Goal: Information Seeking & Learning: Learn about a topic

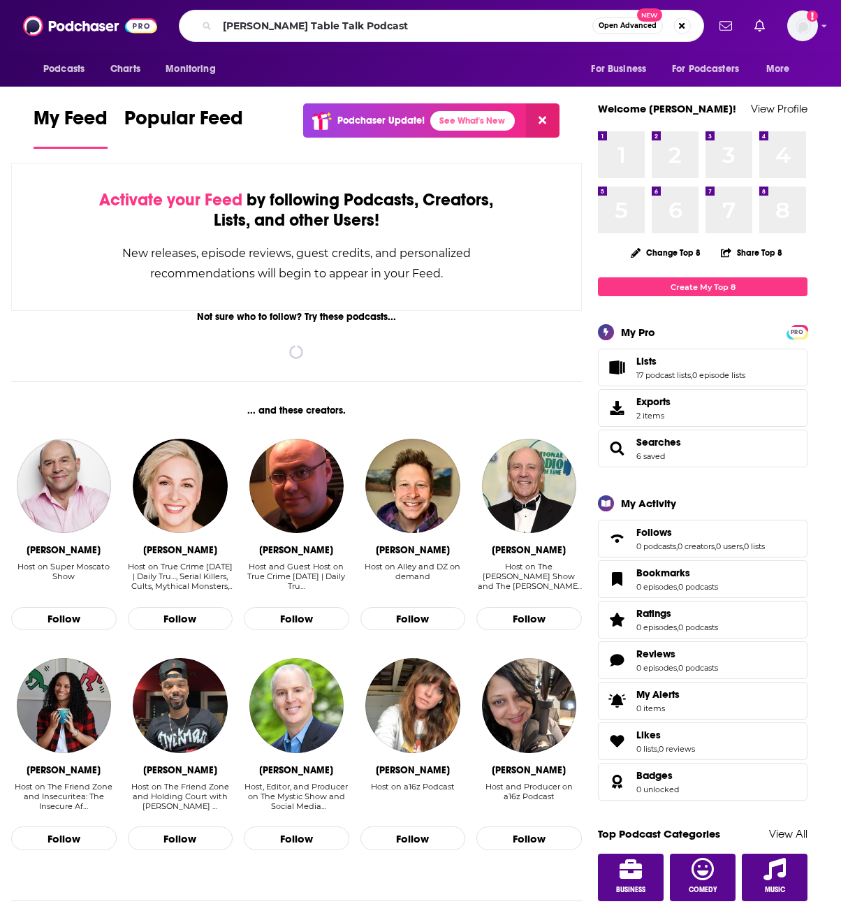
type input "Joni Table Talk Podcast"
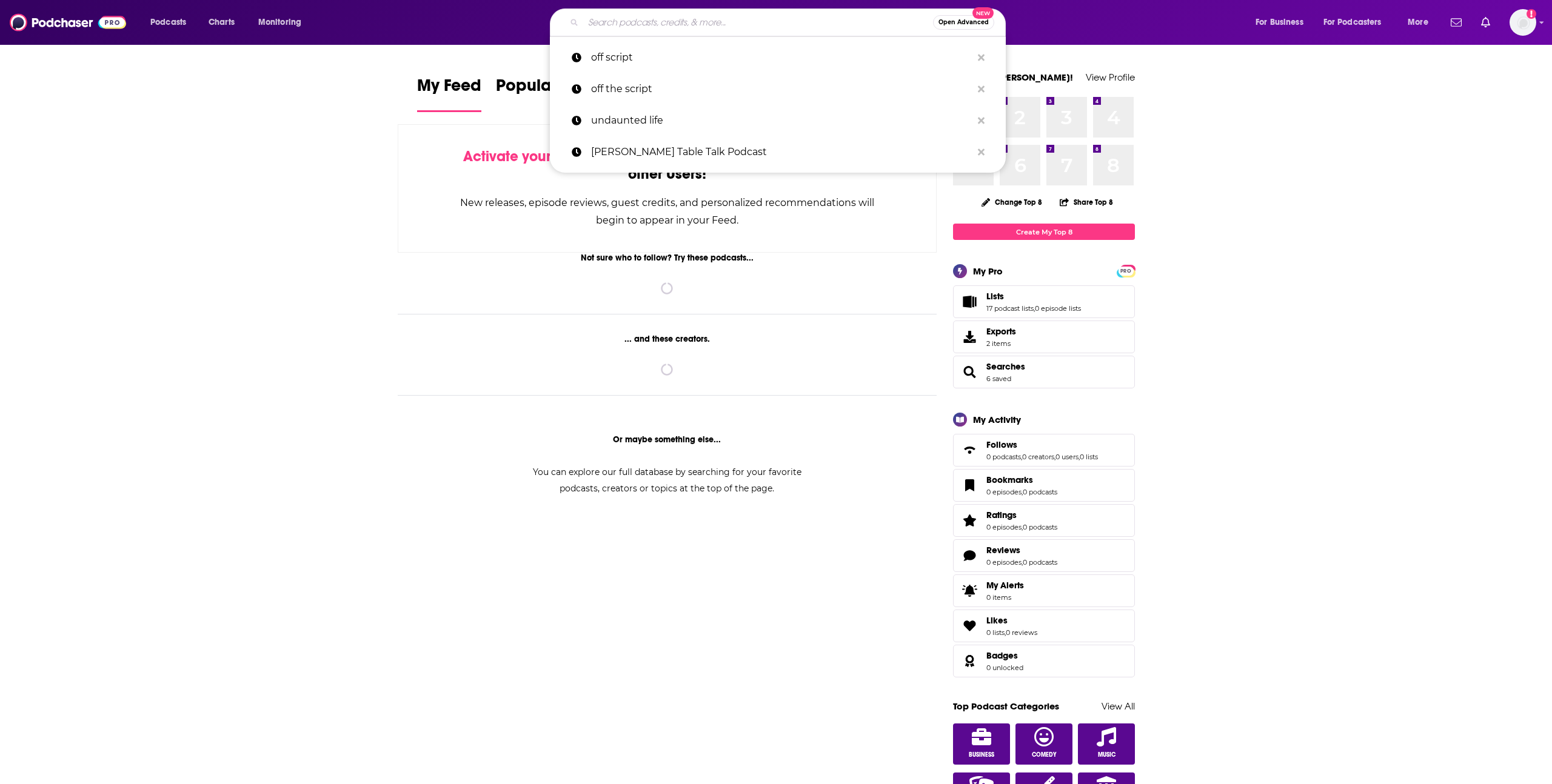
click at [627, 24] on input "Search podcasts, credits, & more..." at bounding box center [757, 23] width 350 height 19
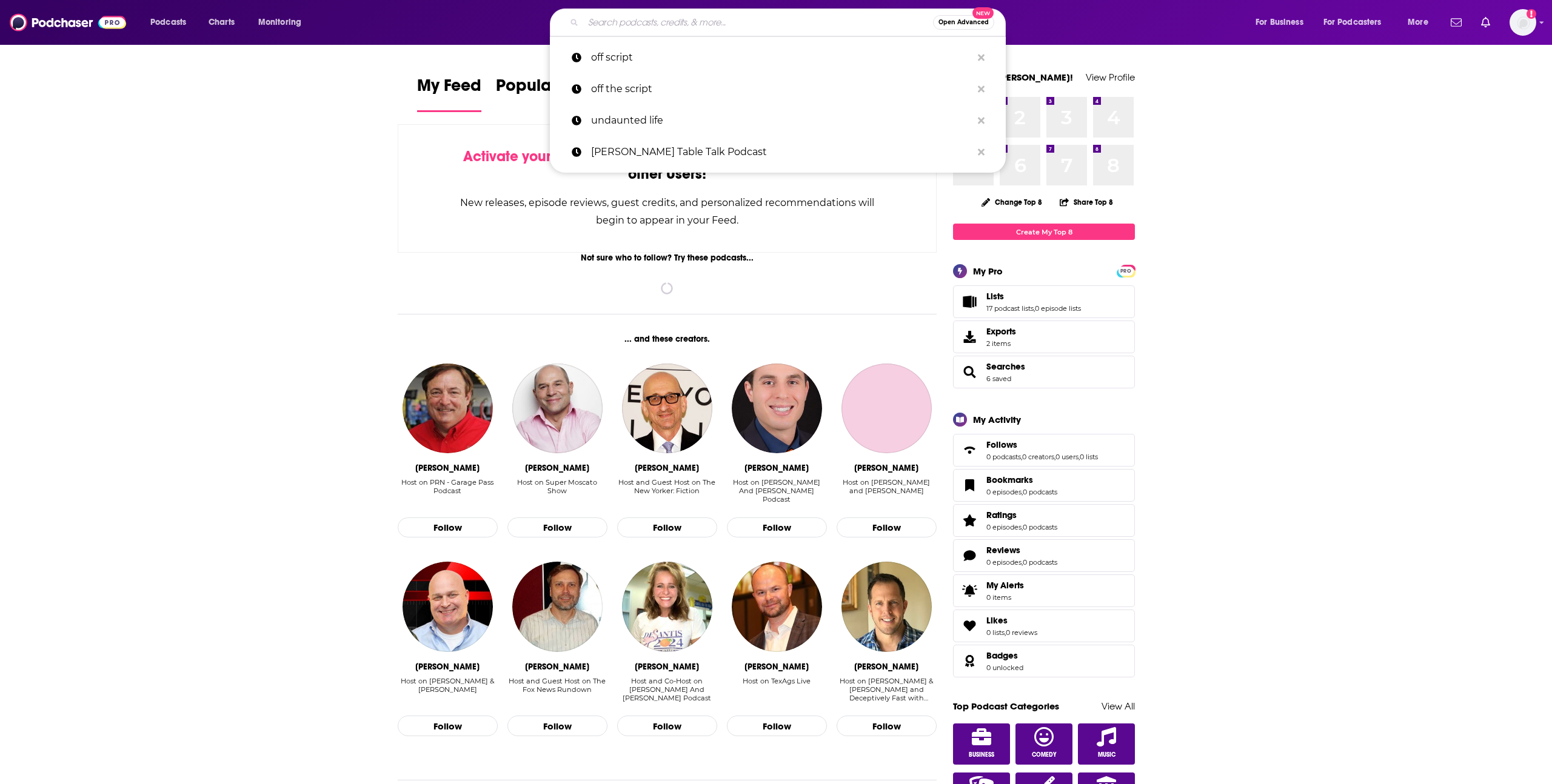
paste input "MTNTOUGH"
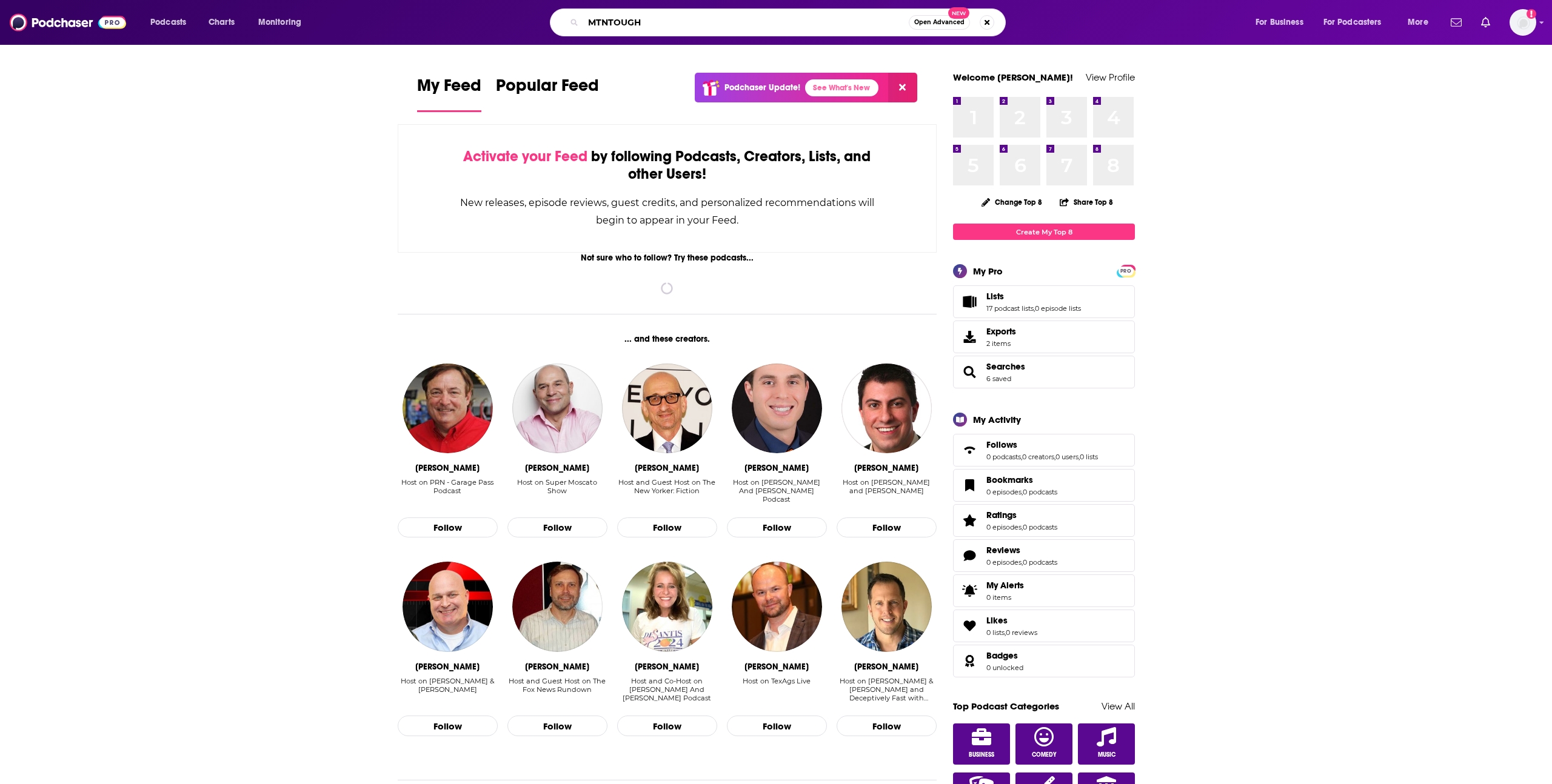
type input "MTNTOUGH"
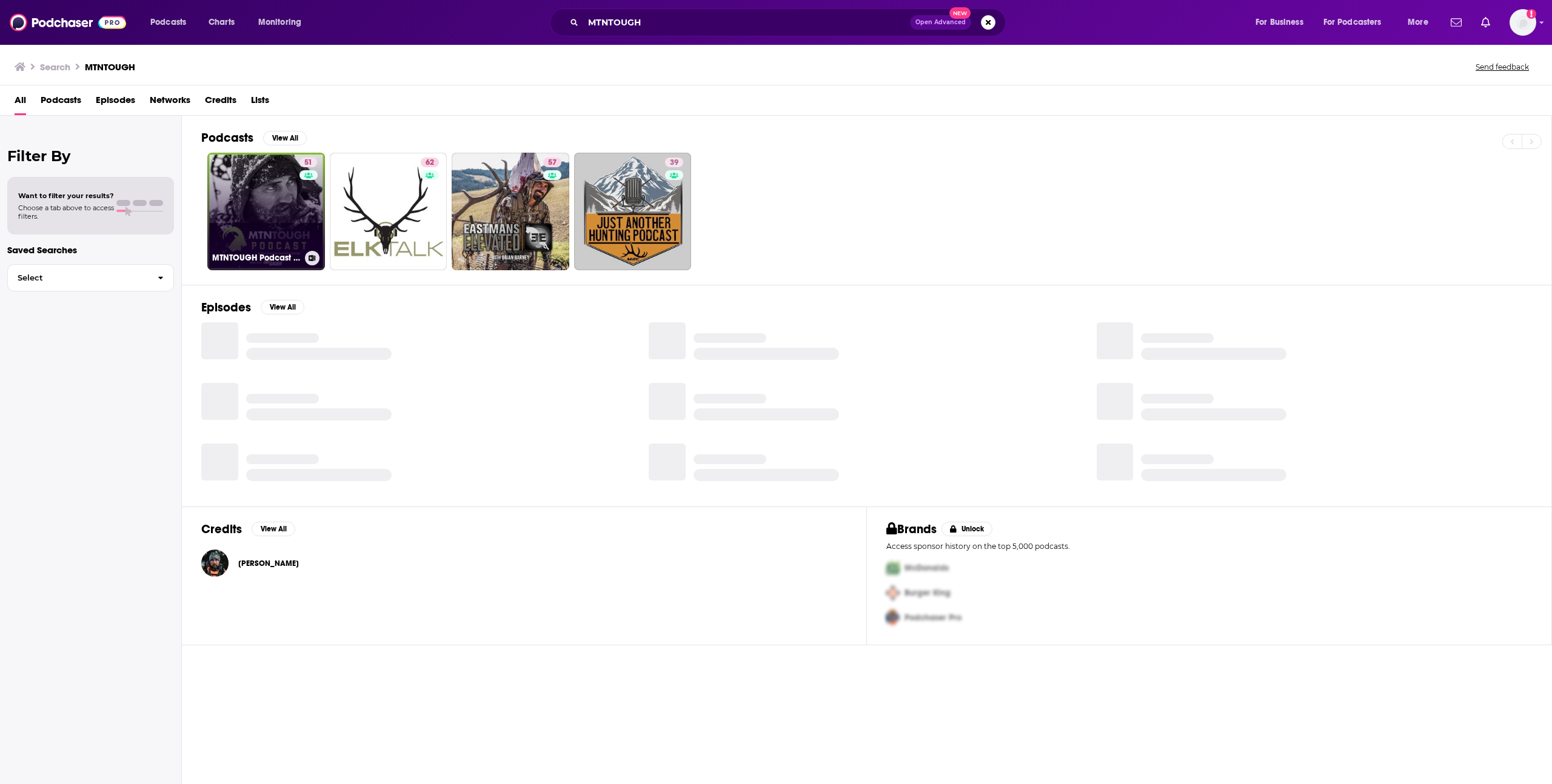
click at [266, 191] on link "51 MTNTOUGH Podcast w/ Dustin Diefenderfer" at bounding box center [266, 212] width 118 height 118
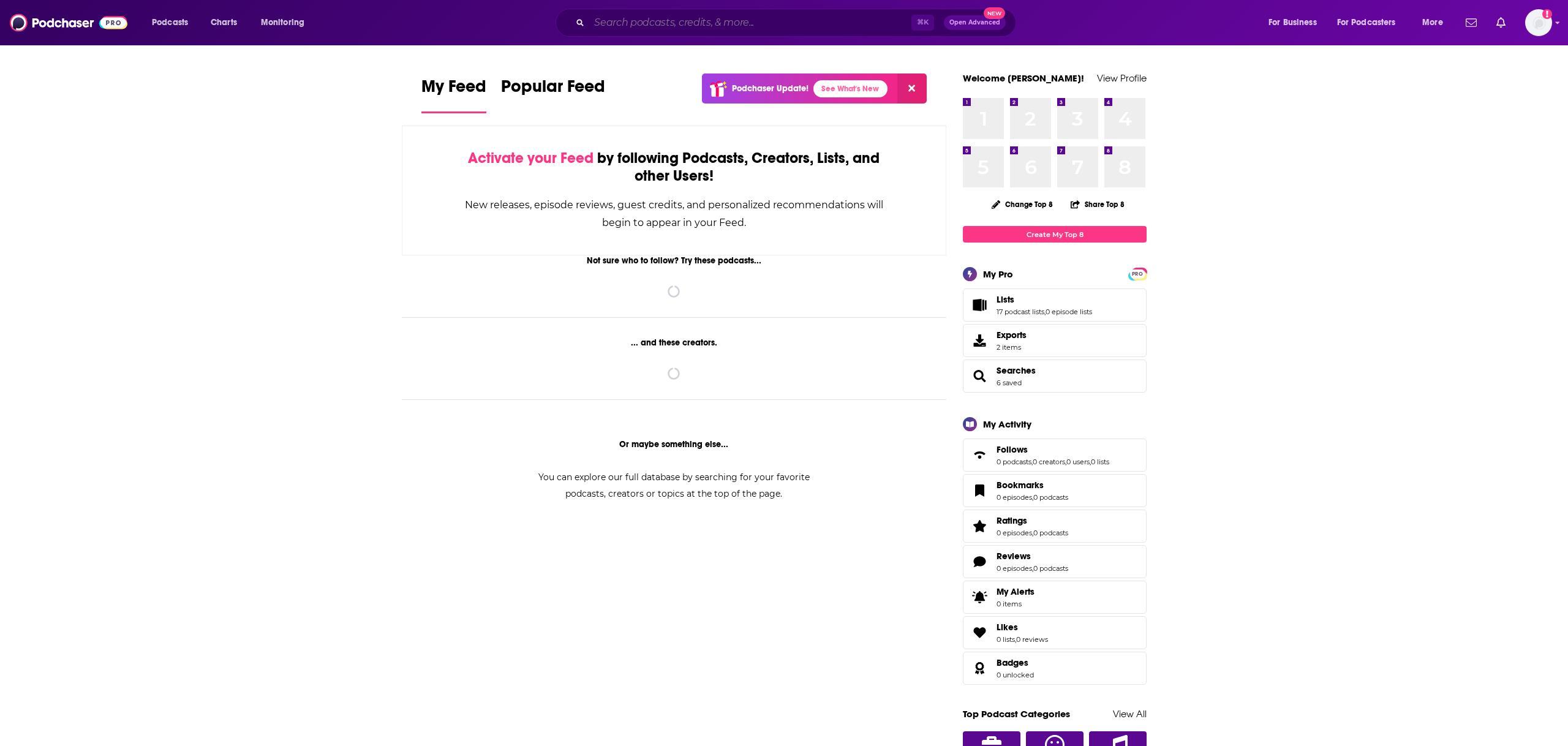
click at [610, 30] on input "Search podcasts, credits, & more..." at bounding box center [750, 23] width 323 height 19
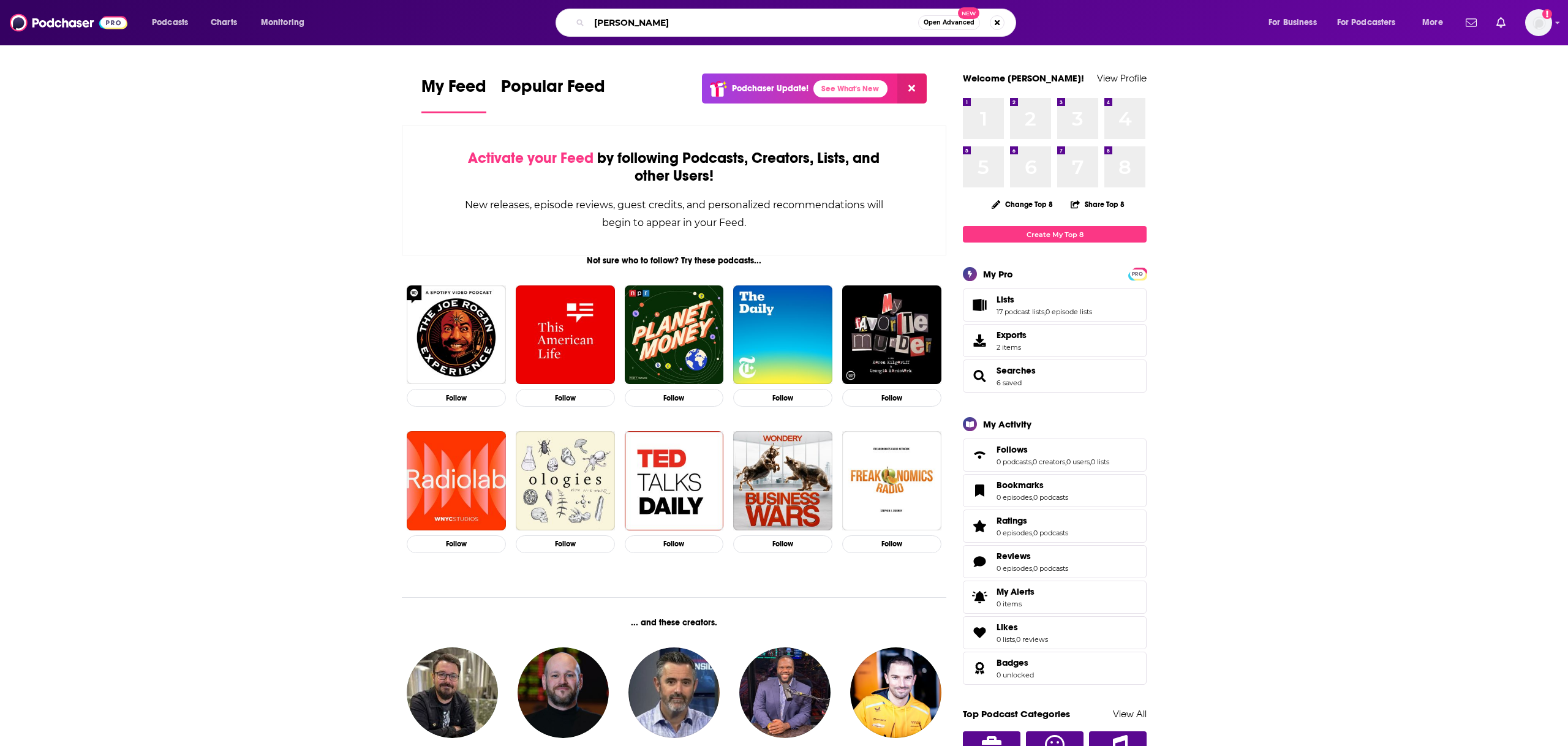
type input "[PERSON_NAME]"
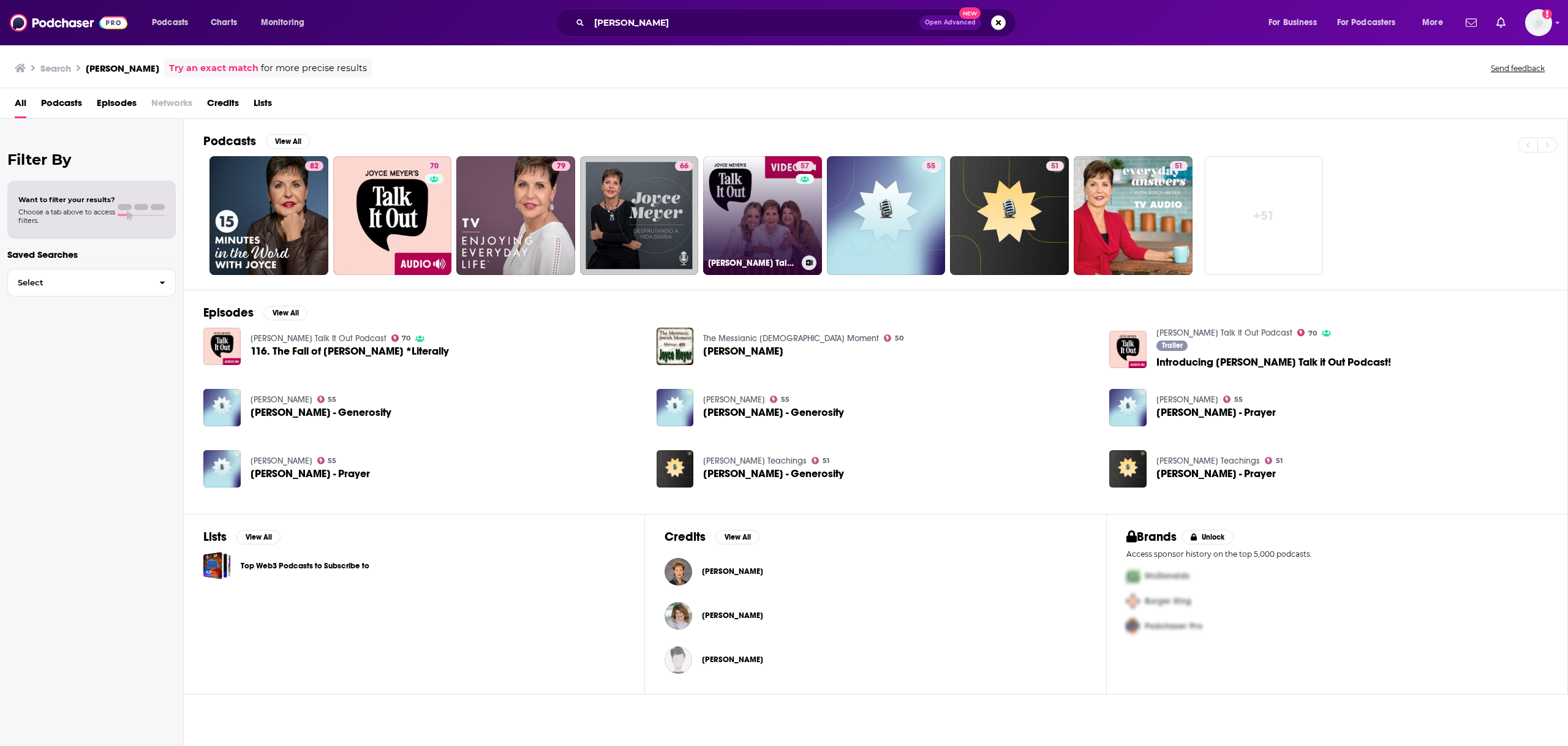
click at [756, 243] on link "57 [PERSON_NAME] Talk It Out Podcast - Video" at bounding box center [763, 216] width 119 height 119
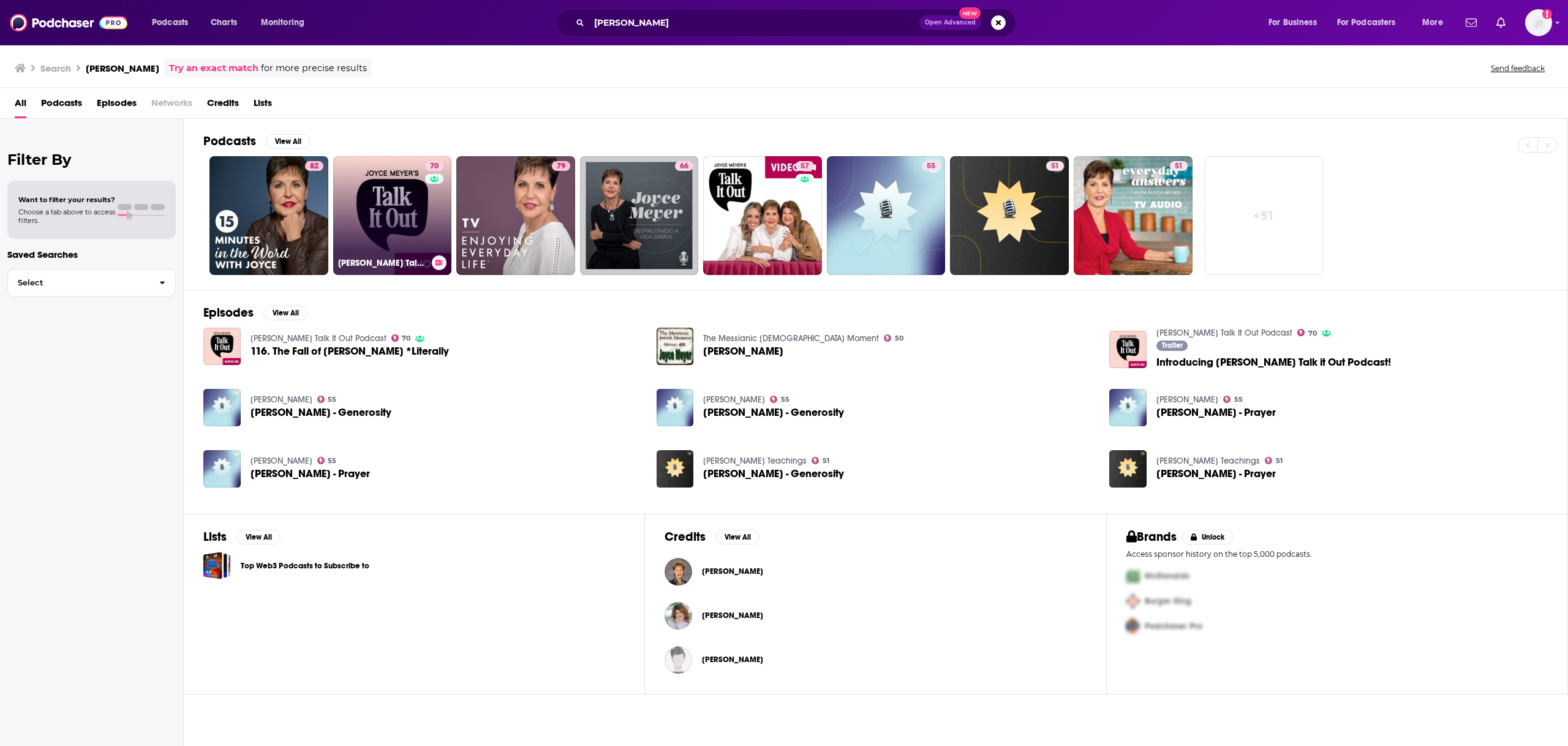
click at [411, 208] on link "70 [PERSON_NAME] Talk It Out Podcast" at bounding box center [393, 216] width 119 height 119
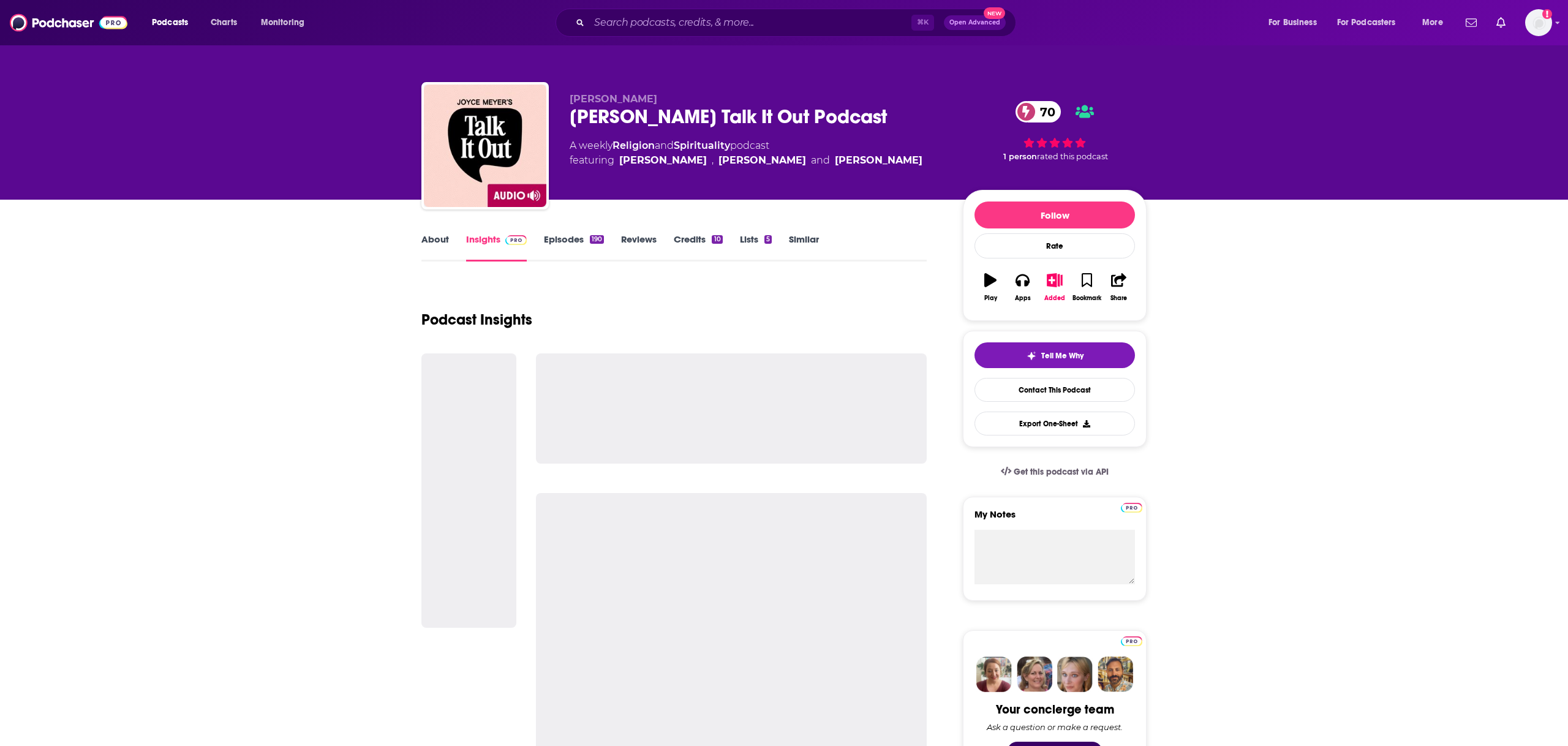
click at [562, 247] on link "Episodes 190" at bounding box center [573, 247] width 60 height 28
